Goal: Use online tool/utility: Utilize a website feature to perform a specific function

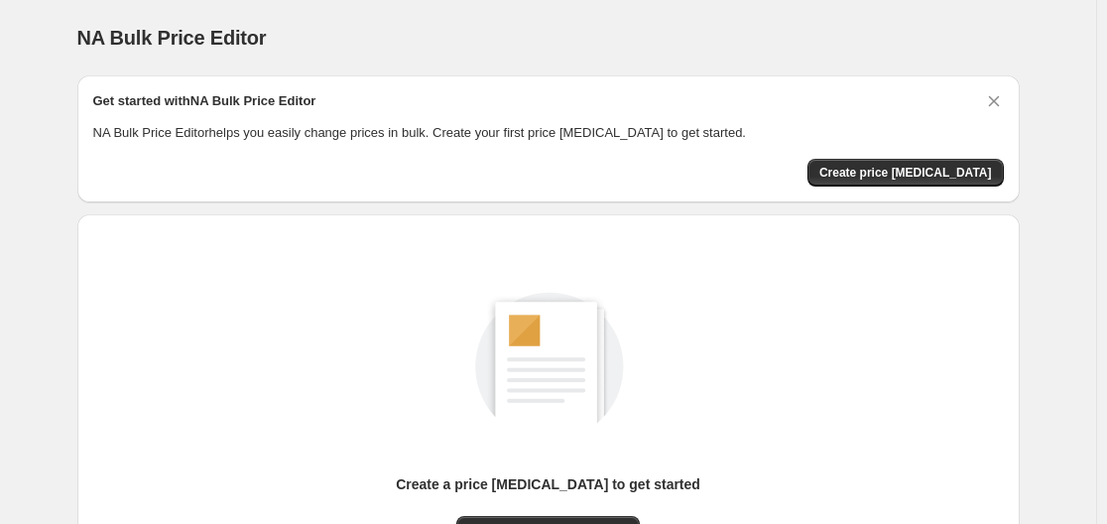
scroll to position [219, 0]
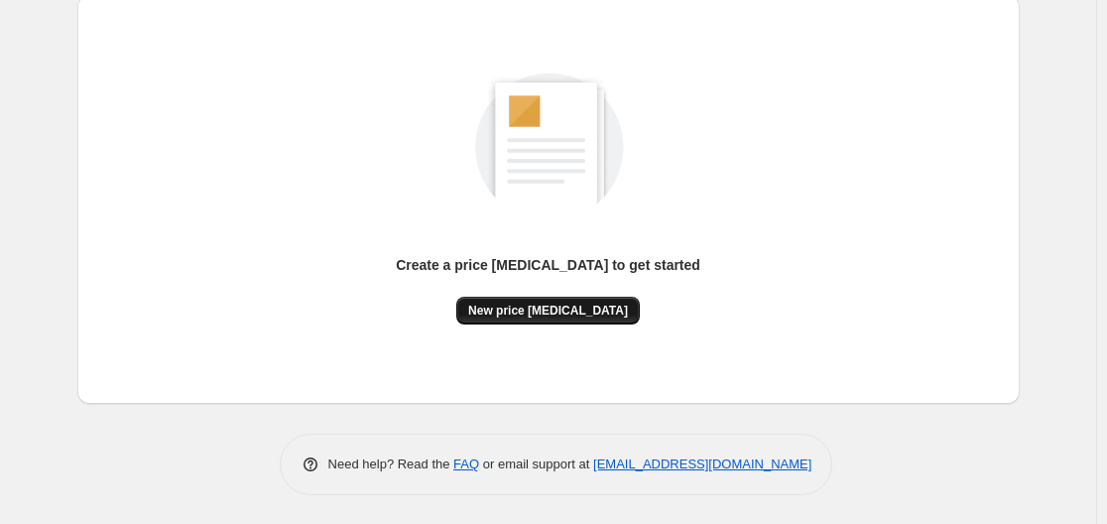
click at [559, 310] on span "New price change job" at bounding box center [548, 311] width 160 height 16
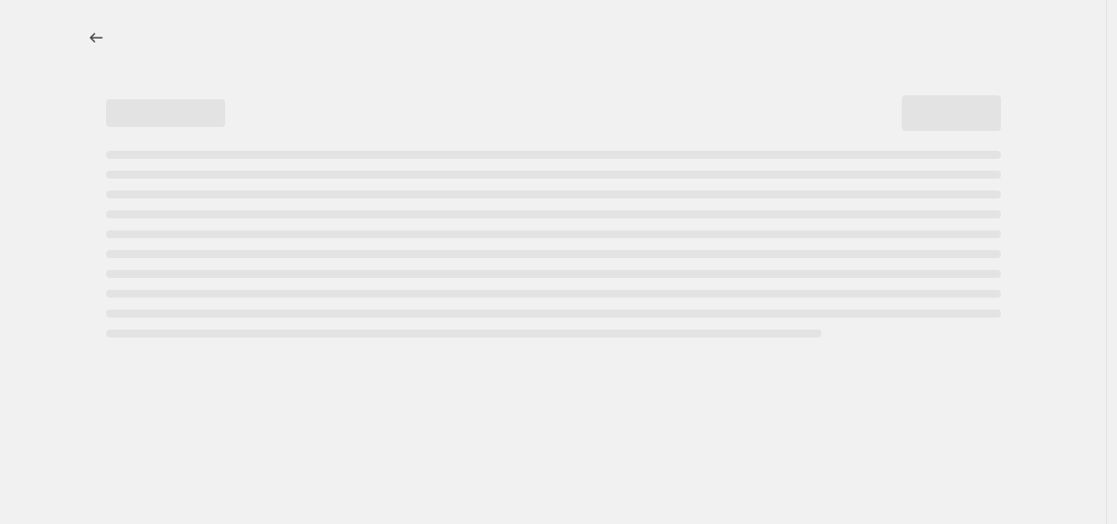
select select "percentage"
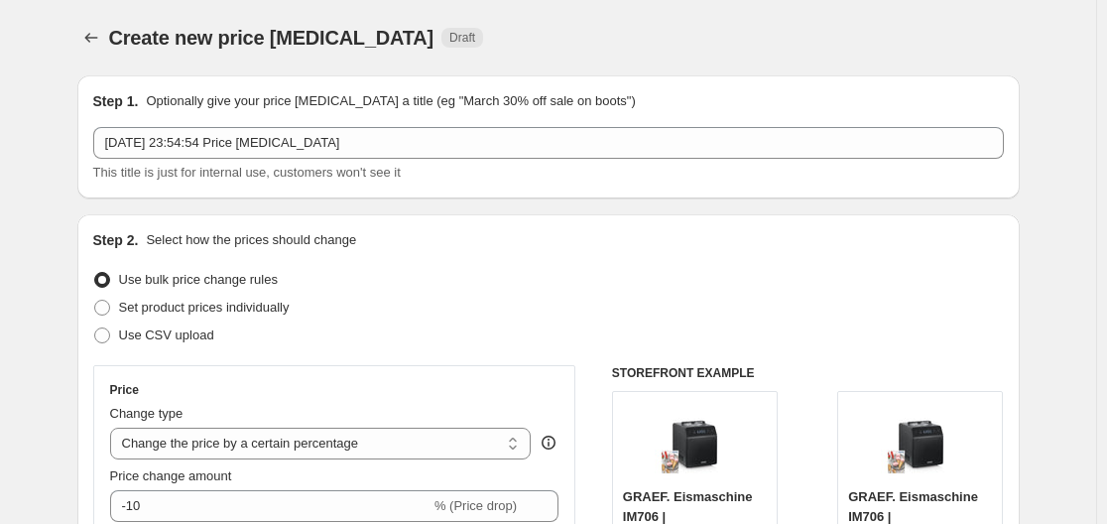
scroll to position [198, 0]
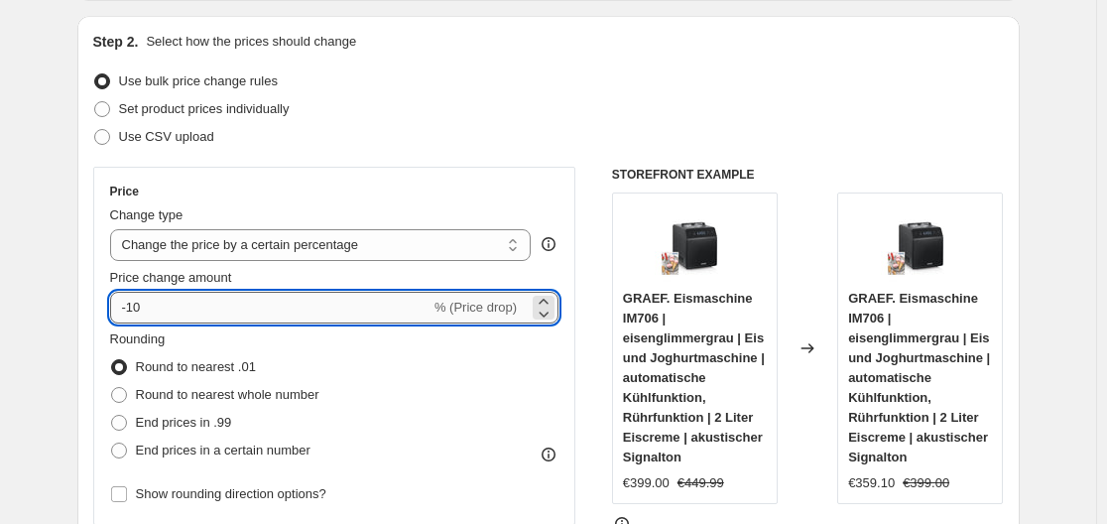
drag, startPoint x: 152, startPoint y: 308, endPoint x: 132, endPoint y: 308, distance: 19.8
click at [132, 308] on input "-10" at bounding box center [270, 308] width 320 height 32
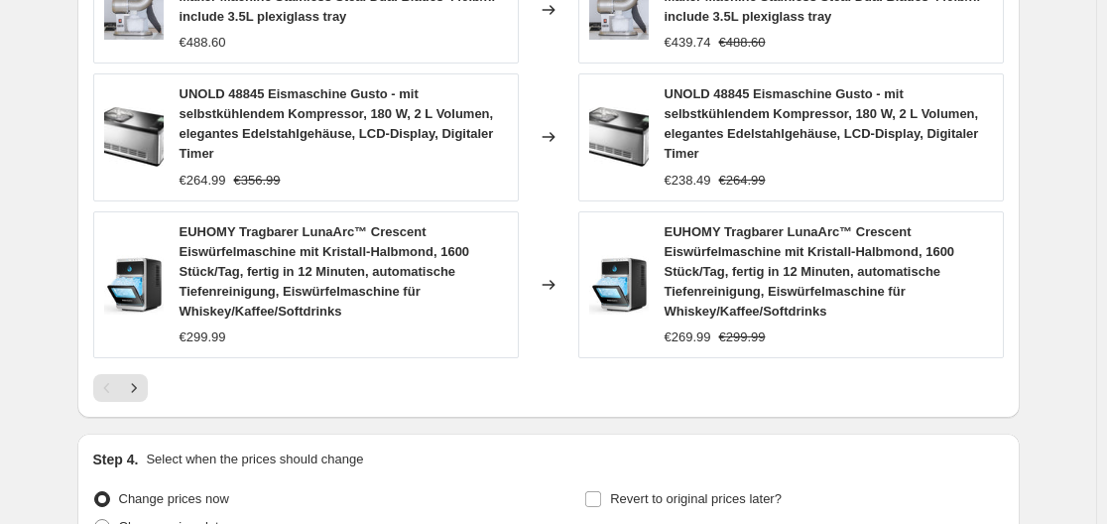
scroll to position [1690, 0]
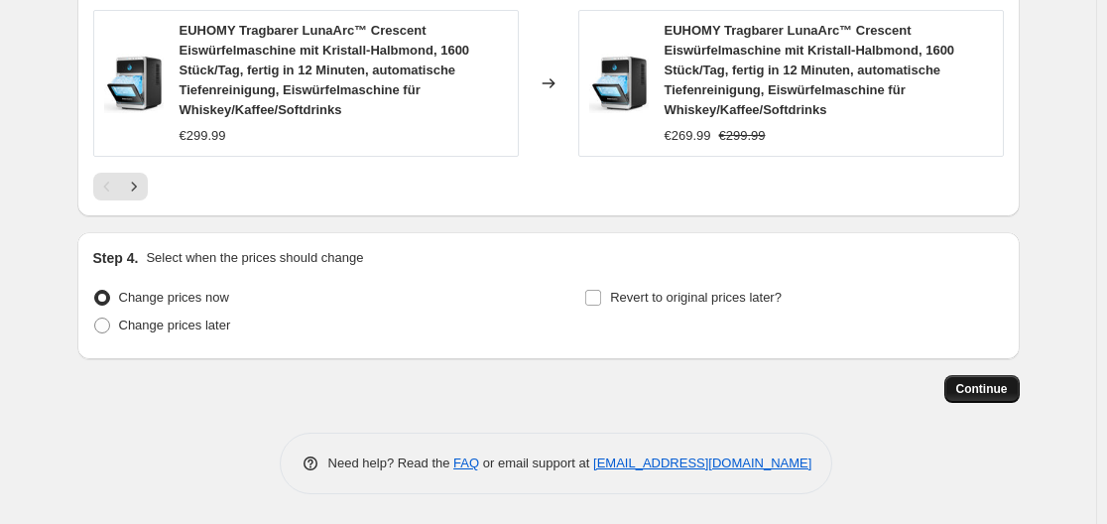
type input "-30"
click at [1020, 385] on button "Continue" at bounding box center [981, 389] width 75 height 28
click at [1001, 386] on span "Continue" at bounding box center [982, 389] width 52 height 16
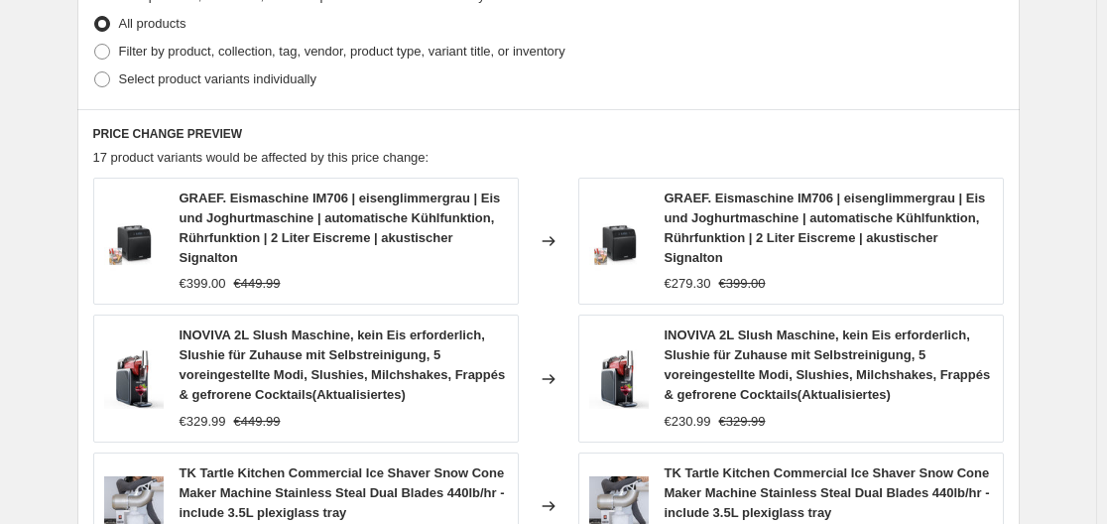
scroll to position [1488, 0]
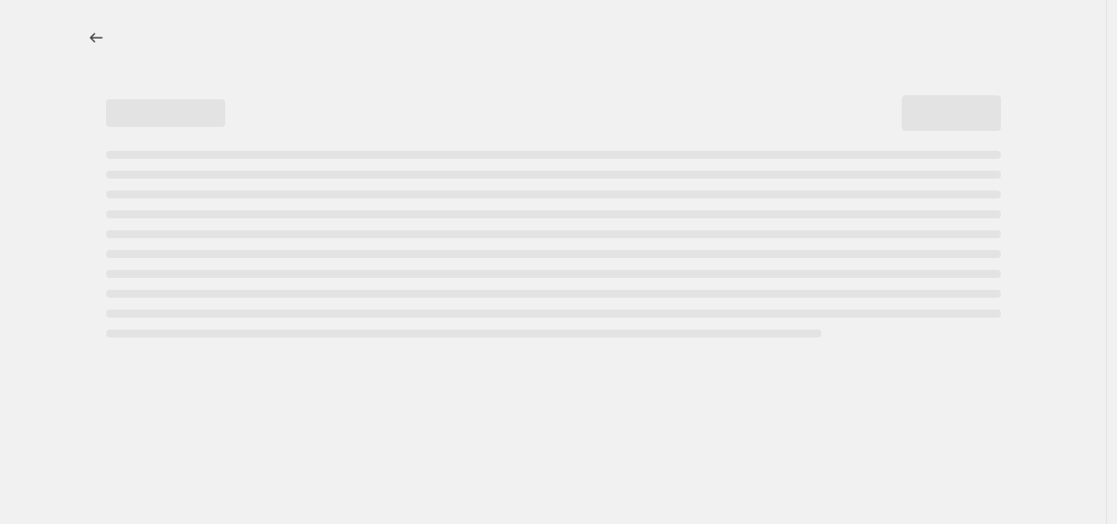
select select "percentage"
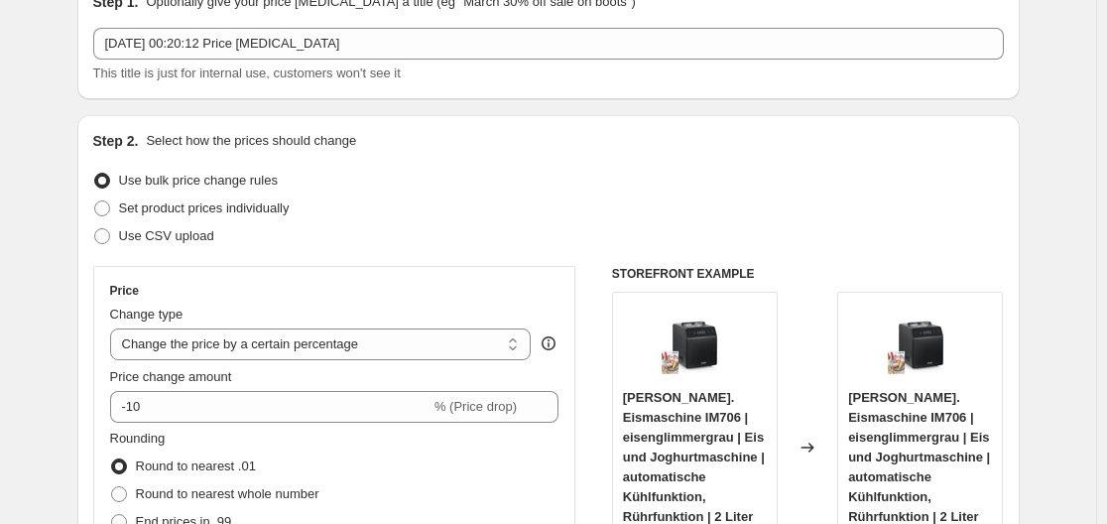
scroll to position [298, 0]
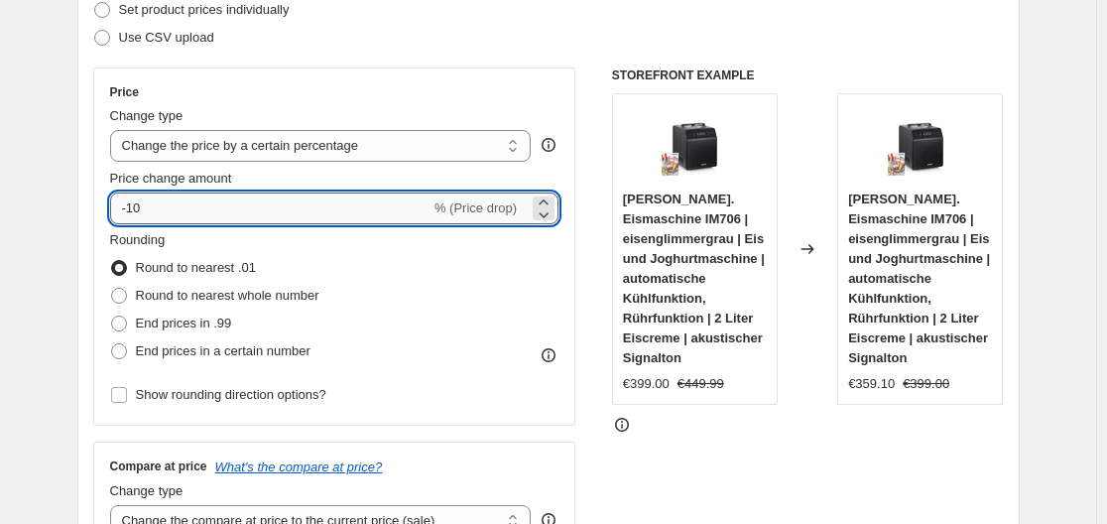
drag, startPoint x: 151, startPoint y: 210, endPoint x: 133, endPoint y: 211, distance: 17.9
click at [133, 211] on input "-10" at bounding box center [270, 208] width 320 height 32
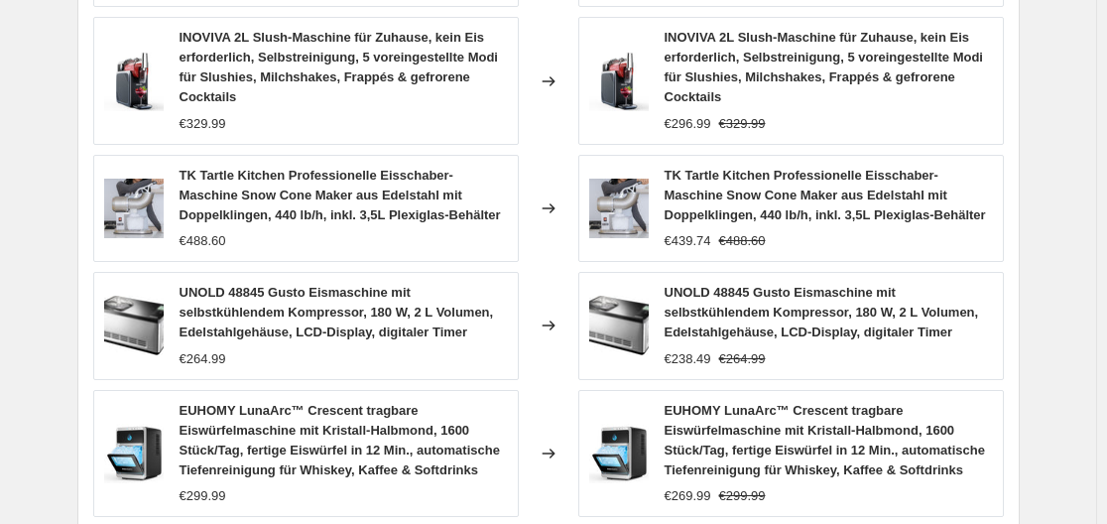
scroll to position [1651, 0]
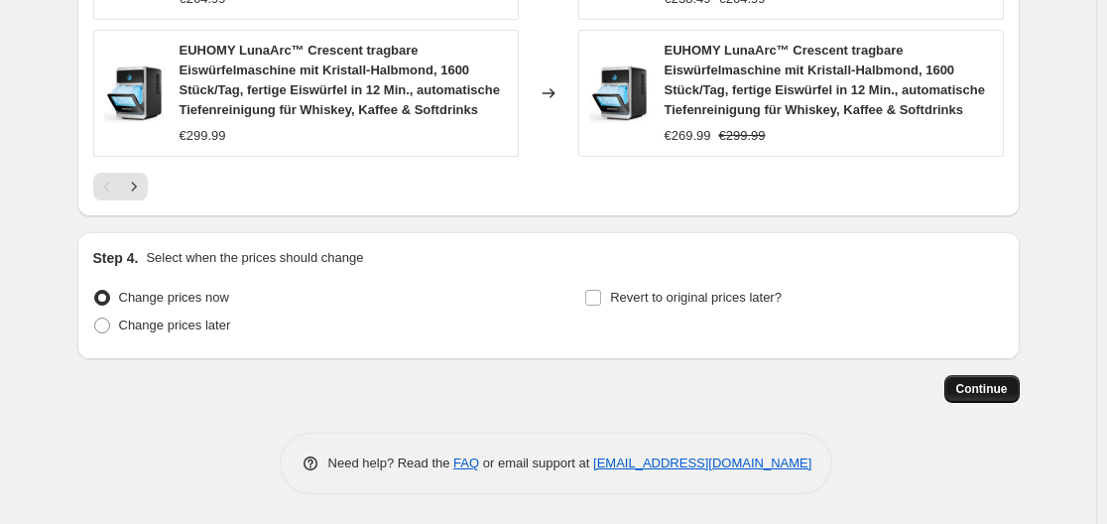
type input "-35"
click at [973, 386] on span "Continue" at bounding box center [982, 389] width 52 height 16
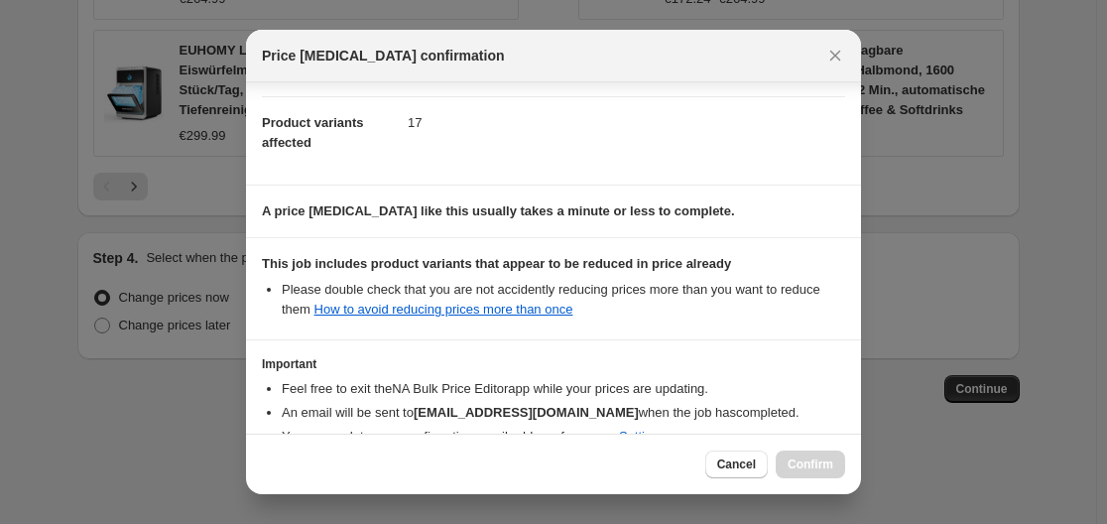
scroll to position [311, 0]
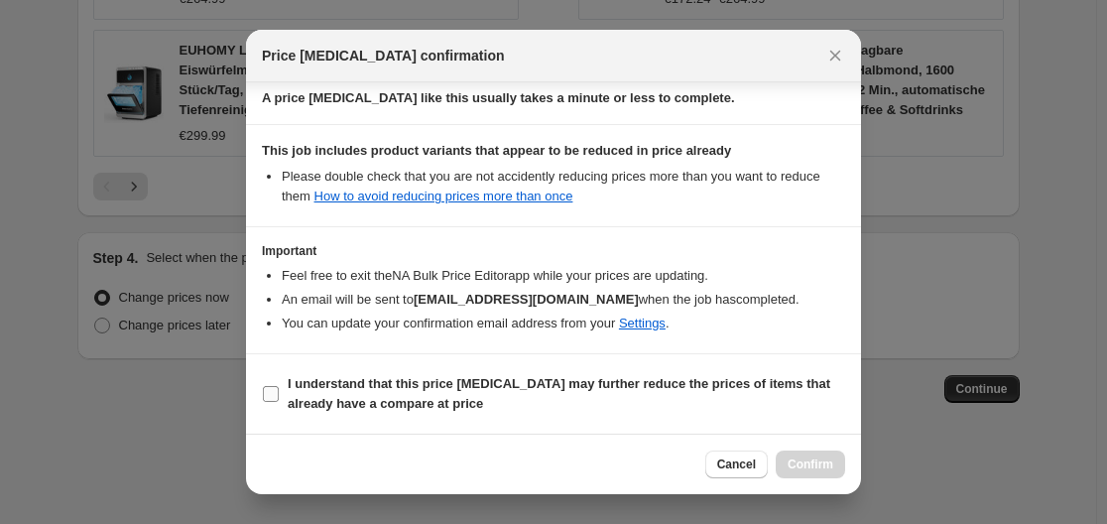
click at [269, 388] on input "I understand that this price [MEDICAL_DATA] may further reduce the prices of it…" at bounding box center [271, 394] width 16 height 16
checkbox input "true"
click at [851, 465] on div "Cancel Confirm" at bounding box center [553, 463] width 615 height 61
click at [827, 461] on span "Confirm" at bounding box center [811, 464] width 46 height 16
